Goal: Information Seeking & Learning: Learn about a topic

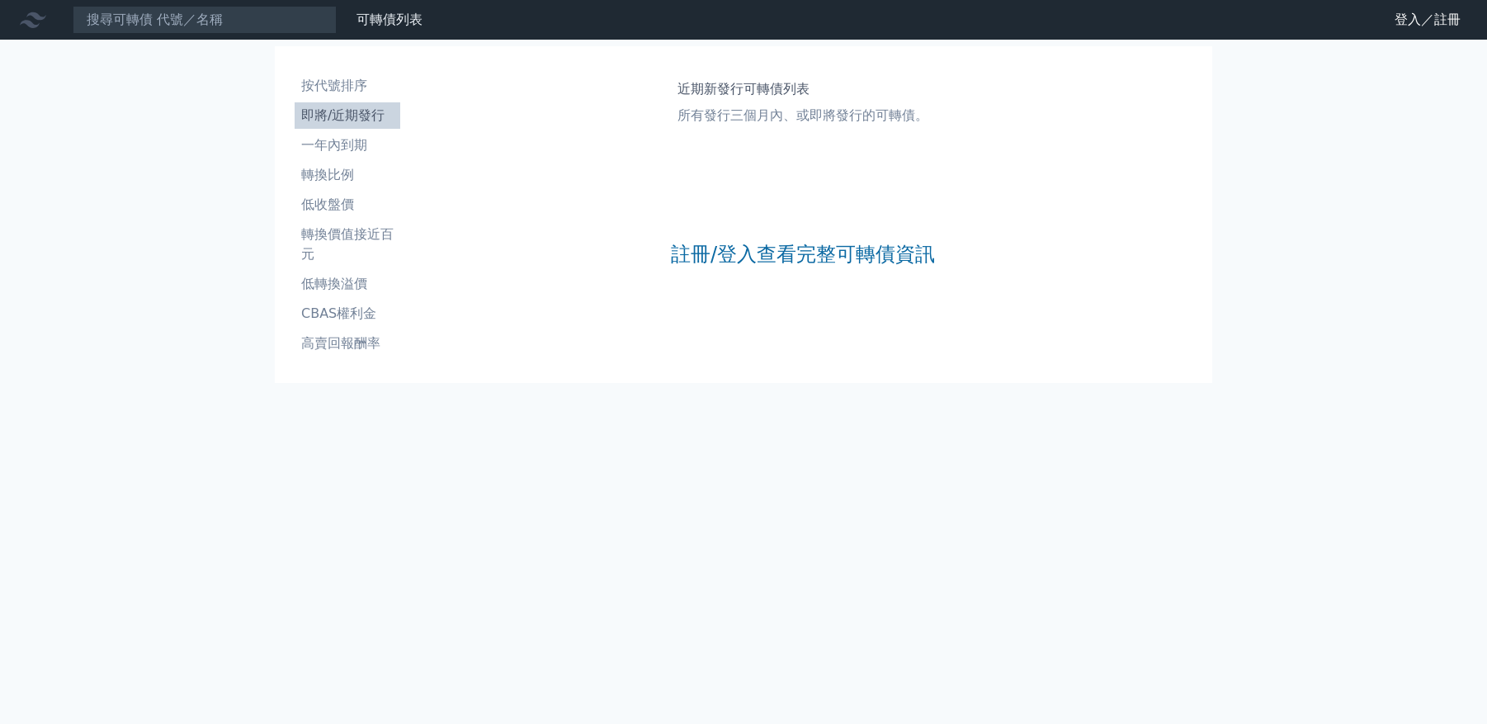
click at [365, 110] on li "即將/近期發行" at bounding box center [348, 116] width 106 height 20
click at [802, 265] on link "註冊/登入查看完整可轉債資訊" at bounding box center [803, 254] width 264 height 26
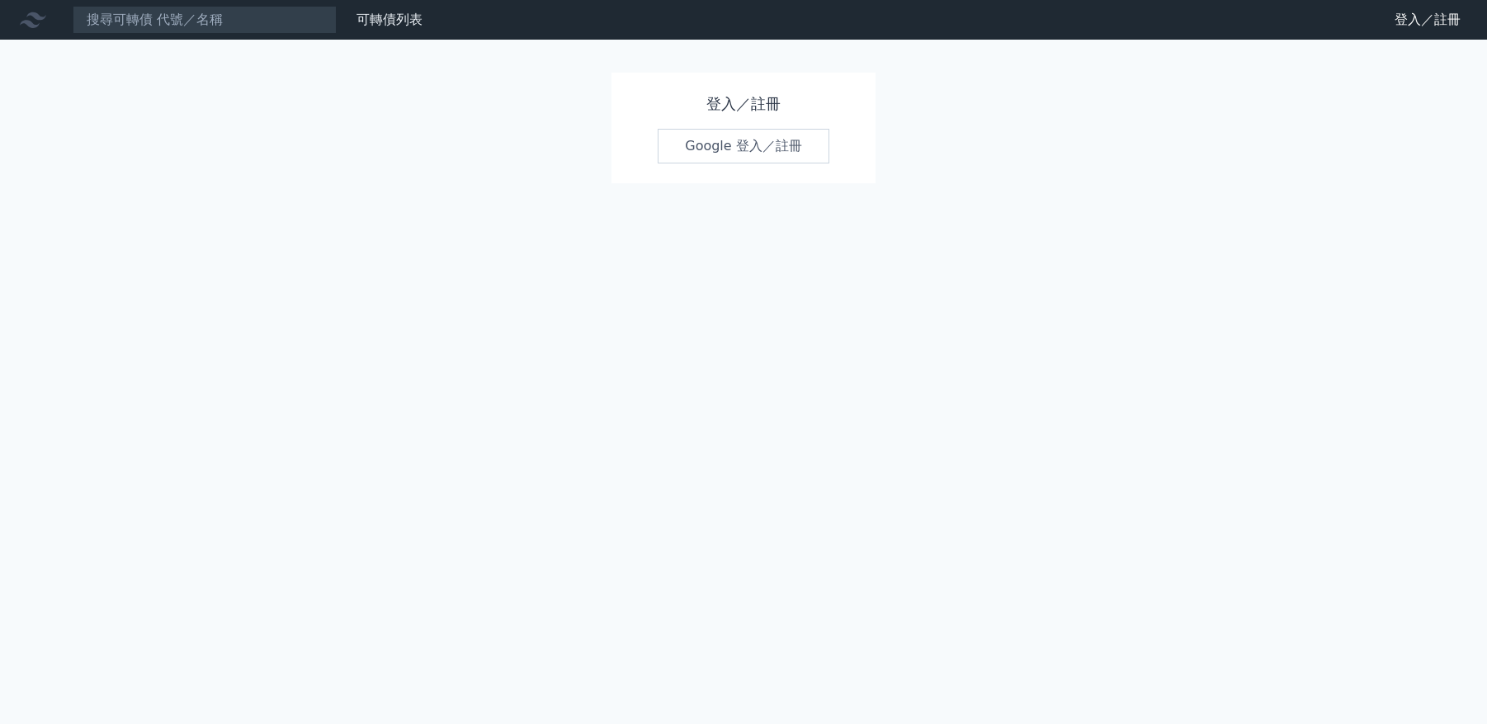
click at [777, 153] on link "Google 登入／註冊" at bounding box center [744, 146] width 172 height 35
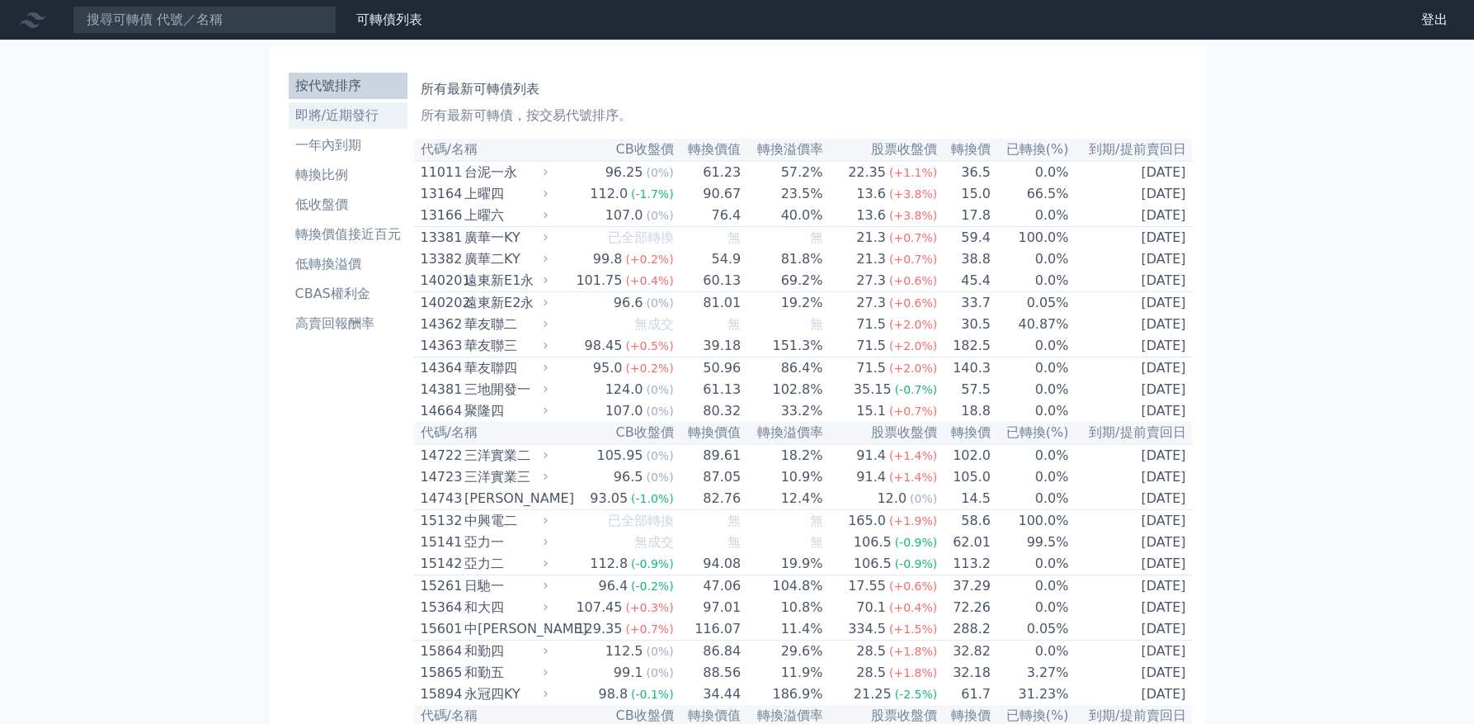
click at [361, 125] on link "即將/近期發行" at bounding box center [348, 115] width 119 height 26
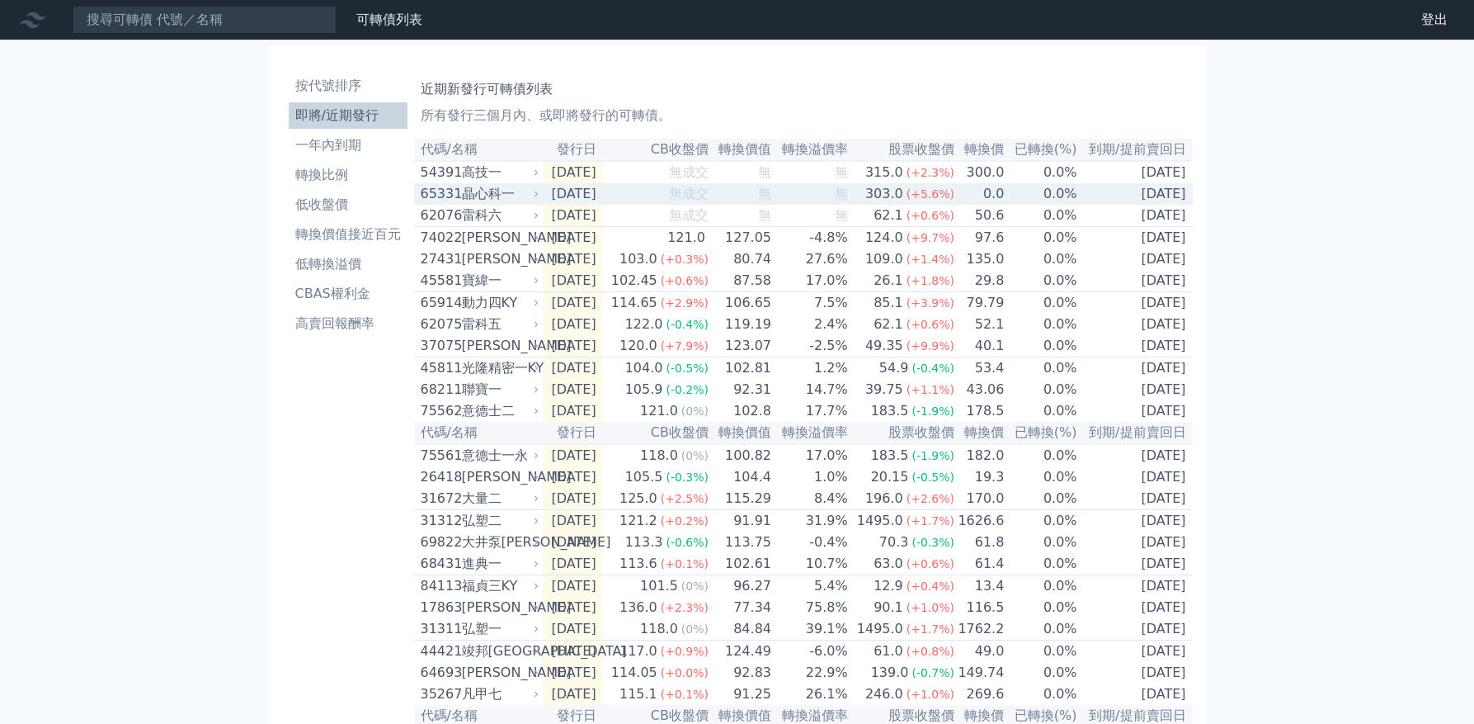
click at [483, 194] on div "晶心科一" at bounding box center [499, 194] width 74 height 20
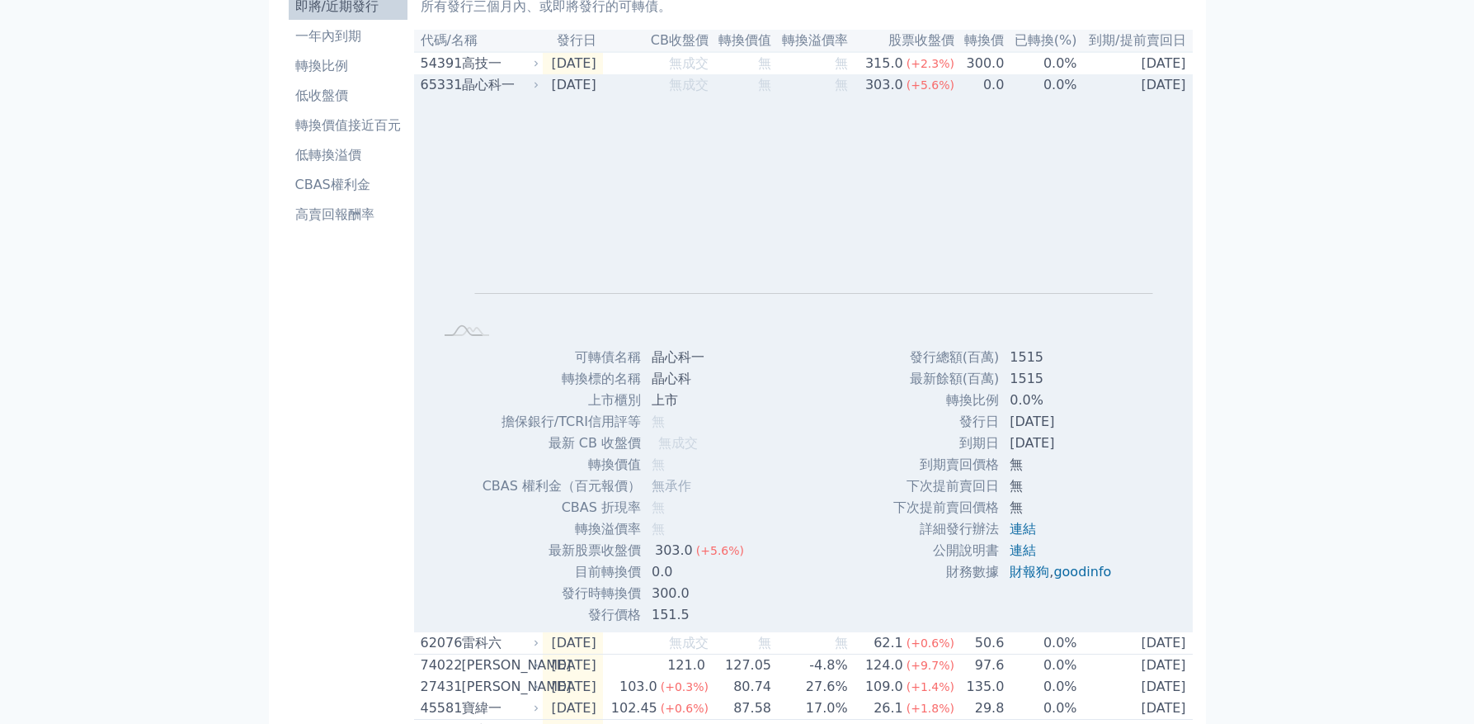
scroll to position [165, 0]
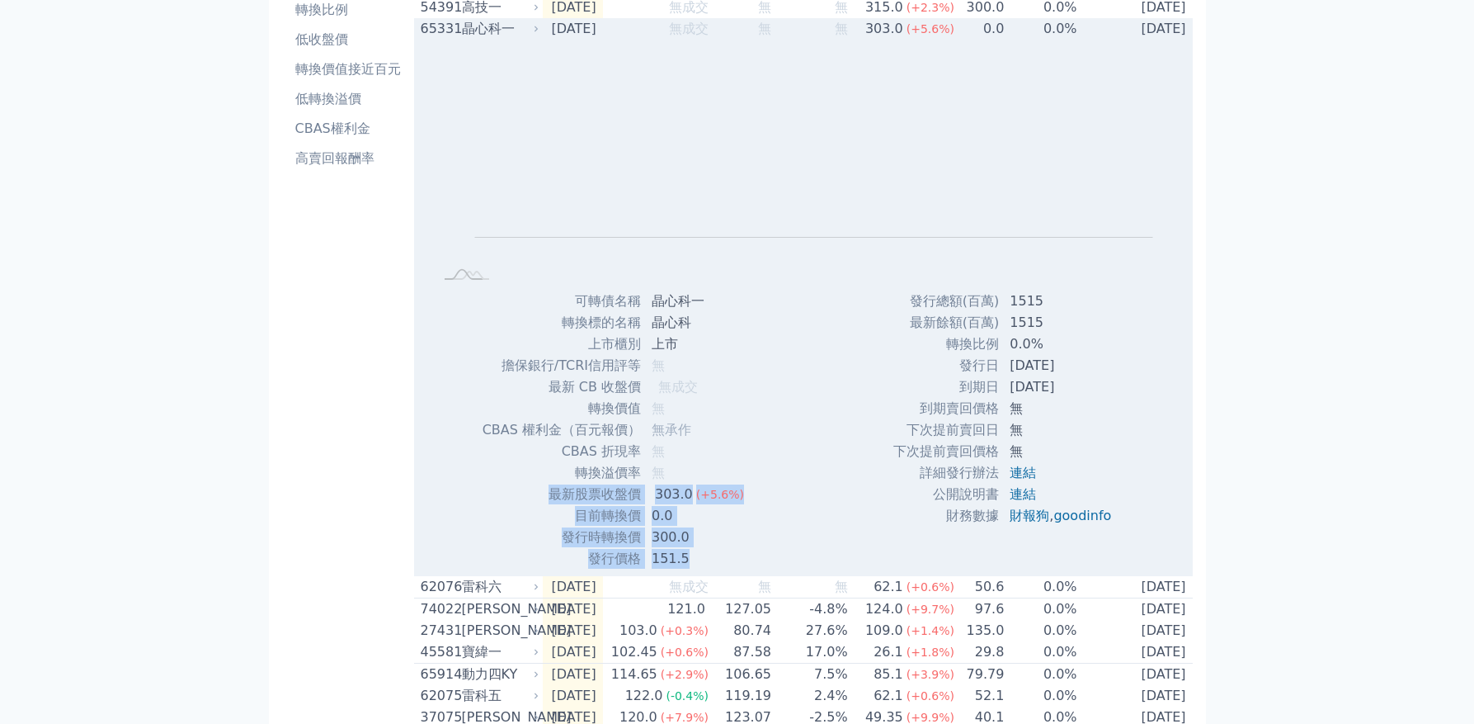
drag, startPoint x: 554, startPoint y: 502, endPoint x: 733, endPoint y: 554, distance: 186.7
click at [733, 554] on tbody "可轉債名稱 晶心科一 轉換標的名稱 晶心科 上市櫃別 上市 擔保銀行/TCRI信用評等 無 最新 CB 收盤價 無成交" at bounding box center [620, 429] width 276 height 279
click at [733, 554] on td "151.5" at bounding box center [700, 558] width 116 height 21
drag, startPoint x: 733, startPoint y: 508, endPoint x: 655, endPoint y: 507, distance: 77.6
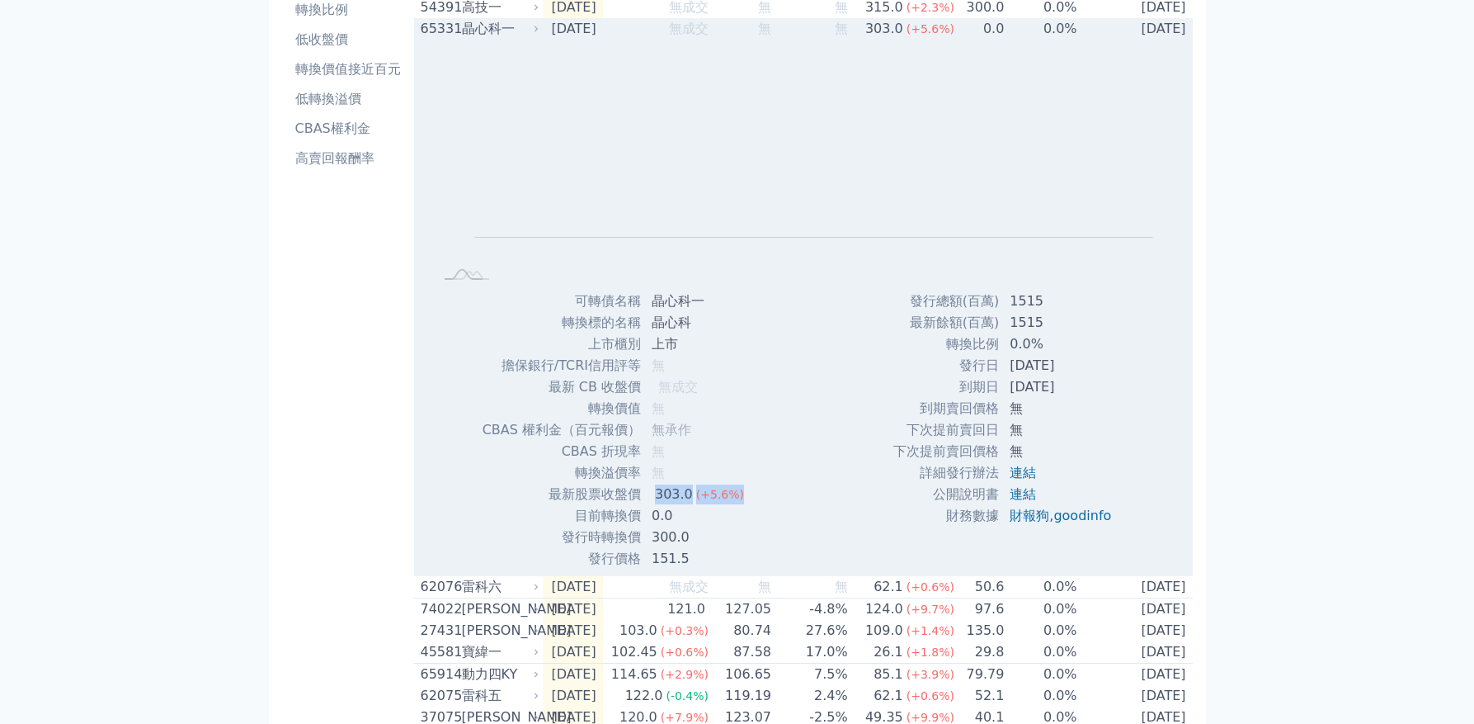
click at [655, 505] on td "303.0 (+5.6%)" at bounding box center [700, 493] width 116 height 21
click at [766, 493] on div "Zoom Out L L Chart created using amCharts library 可轉債名稱 晶心科一 轉換標的名稱 晶心科 上市櫃別 上市…" at bounding box center [803, 305] width 779 height 530
drag, startPoint x: 725, startPoint y: 503, endPoint x: 548, endPoint y: 498, distance: 177.5
click at [548, 498] on tr "最新股票收盤價 303.0 (+5.6%)" at bounding box center [620, 493] width 276 height 21
click at [555, 494] on td "最新股票收盤價" at bounding box center [562, 493] width 160 height 21
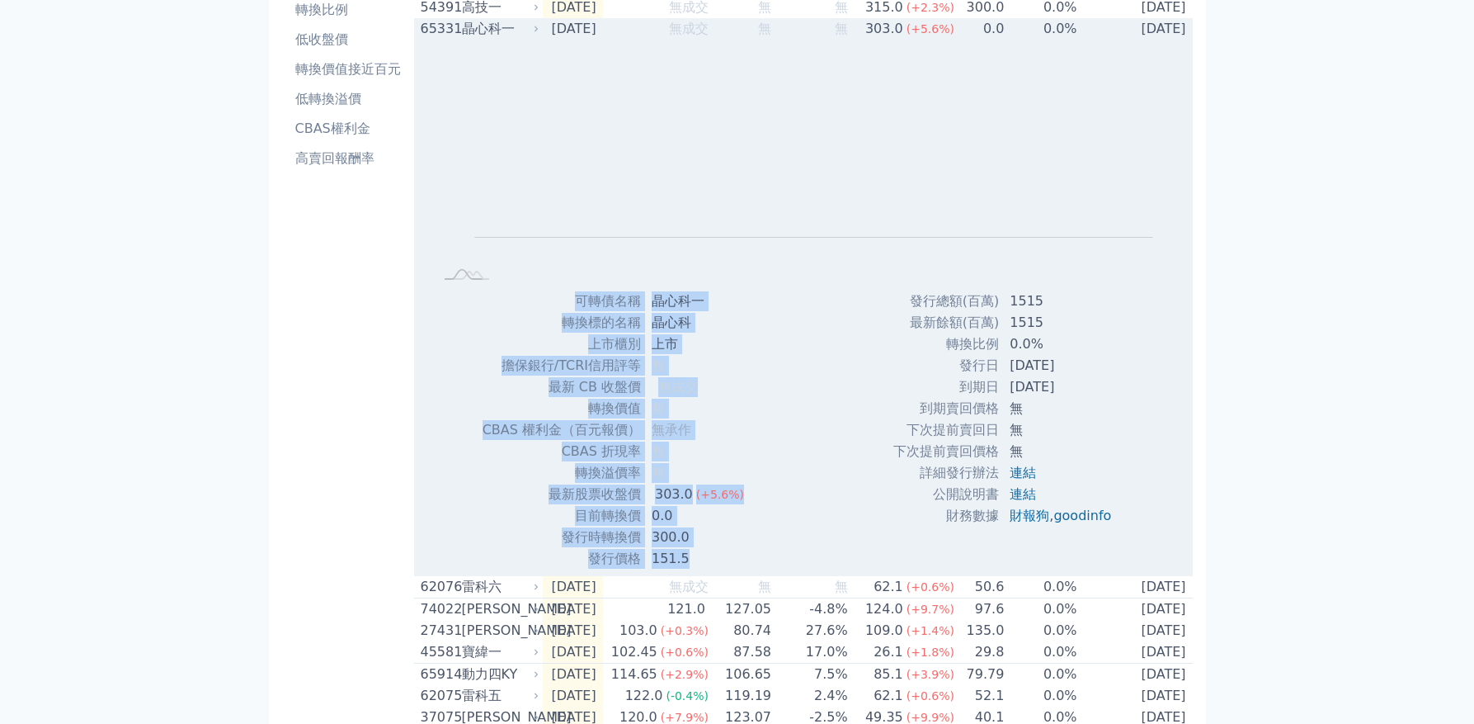
drag, startPoint x: 573, startPoint y: 307, endPoint x: 1092, endPoint y: 564, distance: 578.9
click at [1088, 568] on div "Zoom Out L L Chart created using amCharts library 可轉債名稱 晶心科一 轉換標的名稱 晶心科 上市櫃別 上市…" at bounding box center [803, 305] width 779 height 530
click at [1092, 563] on div "發行總額(百萬) 1515 最新餘額(百萬) 1515 轉換比例 0.0% 發行日 2025-09-08 到期日 2028-09-08 無 無 ," at bounding box center [1008, 429] width 271 height 279
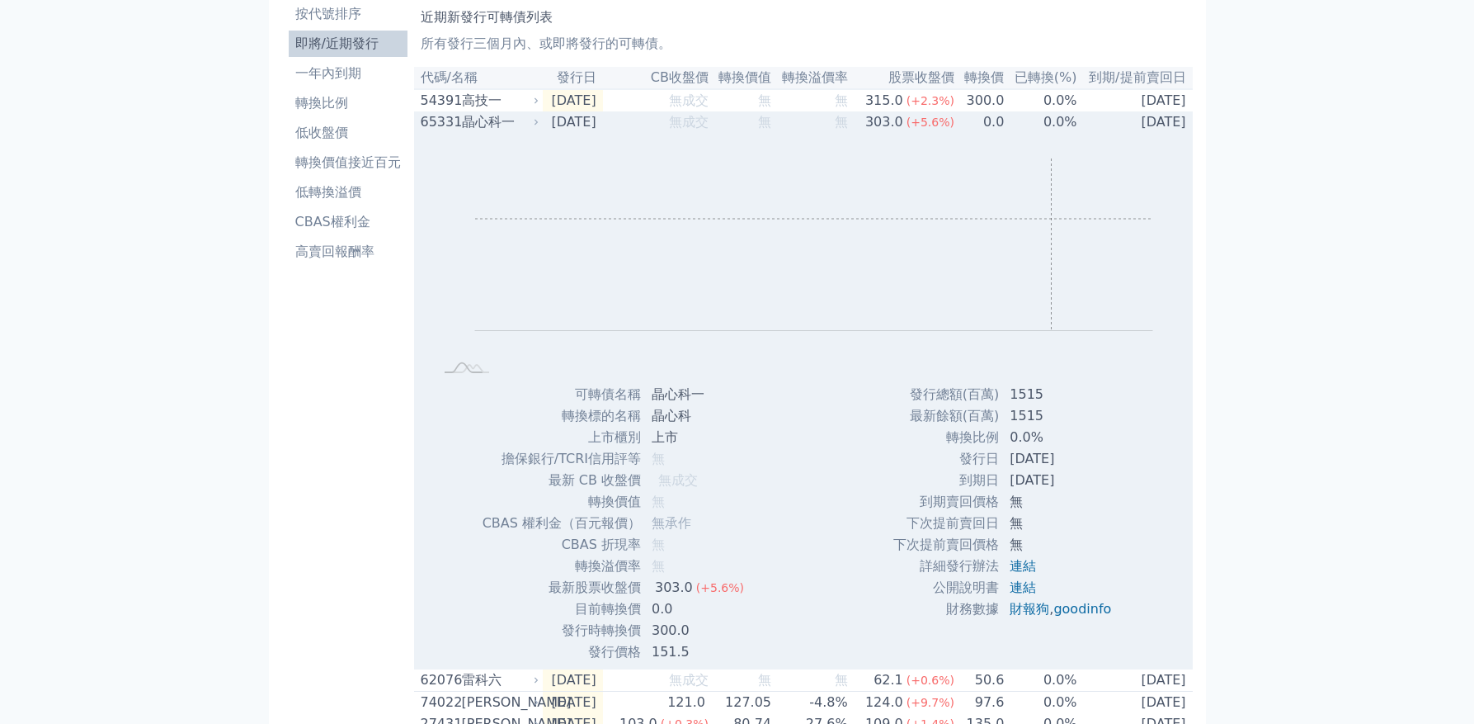
scroll to position [83, 0]
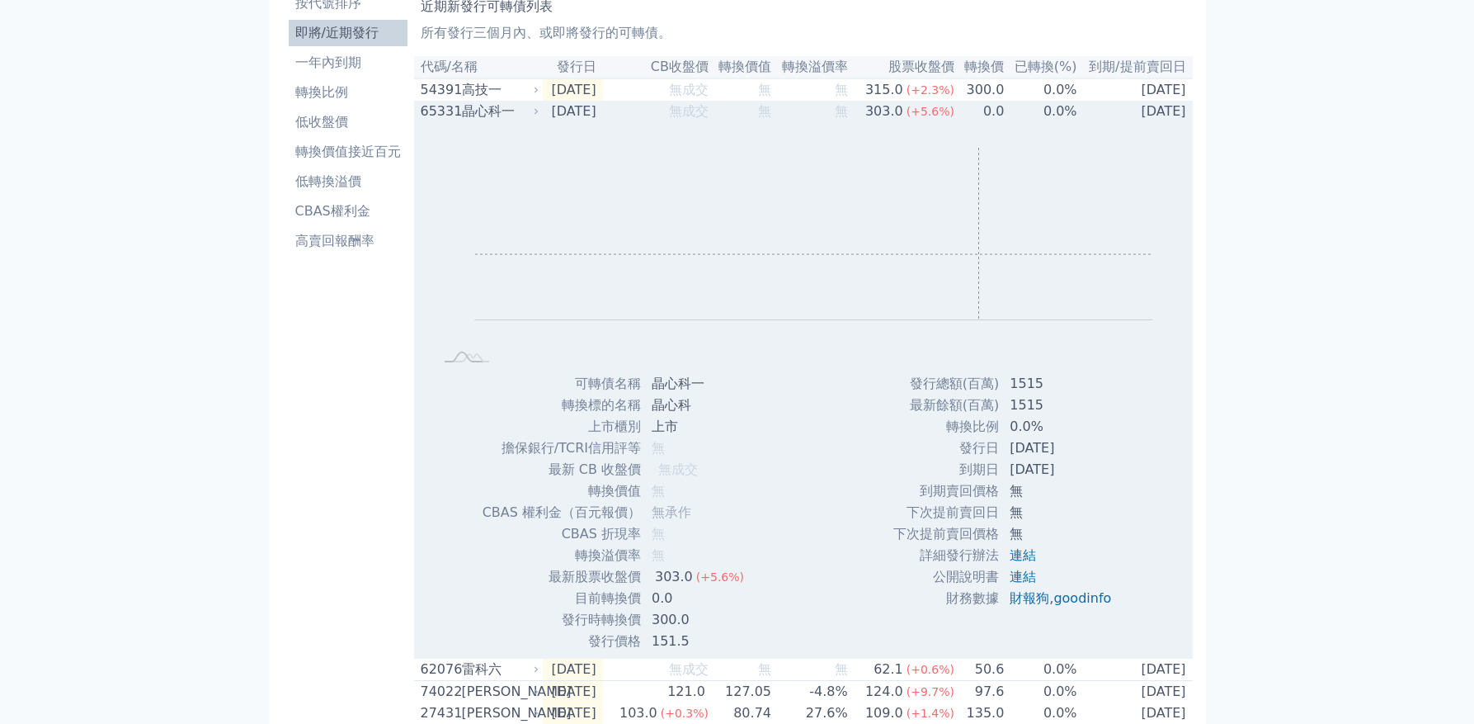
click at [979, 259] on rect "Chart" at bounding box center [814, 234] width 678 height 172
click at [932, 284] on rect "Chart" at bounding box center [814, 234] width 678 height 172
